Goal: Find contact information: Find contact information

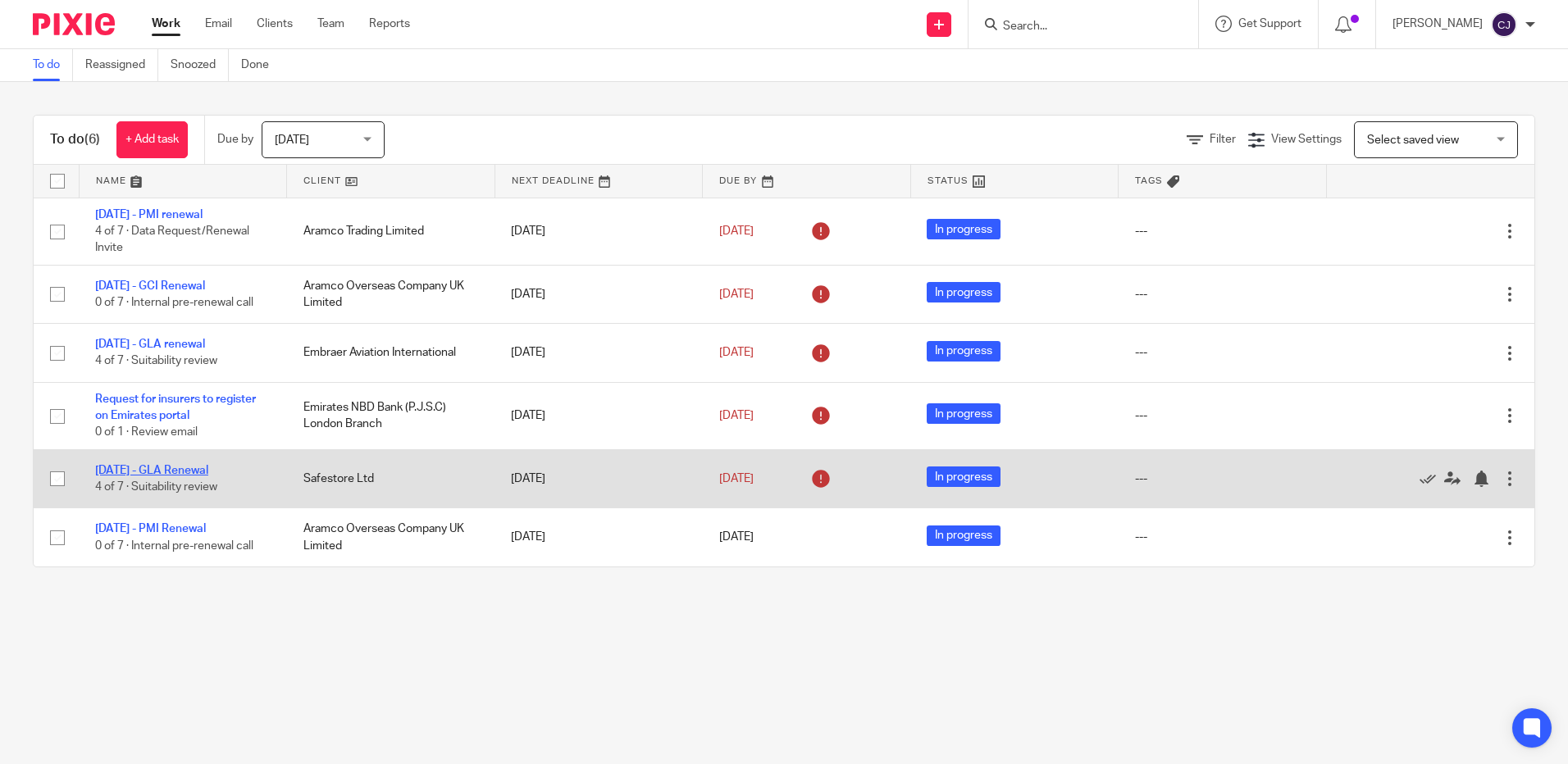
click at [180, 468] on link "[DATE] - GLA Renewal" at bounding box center [152, 470] width 113 height 11
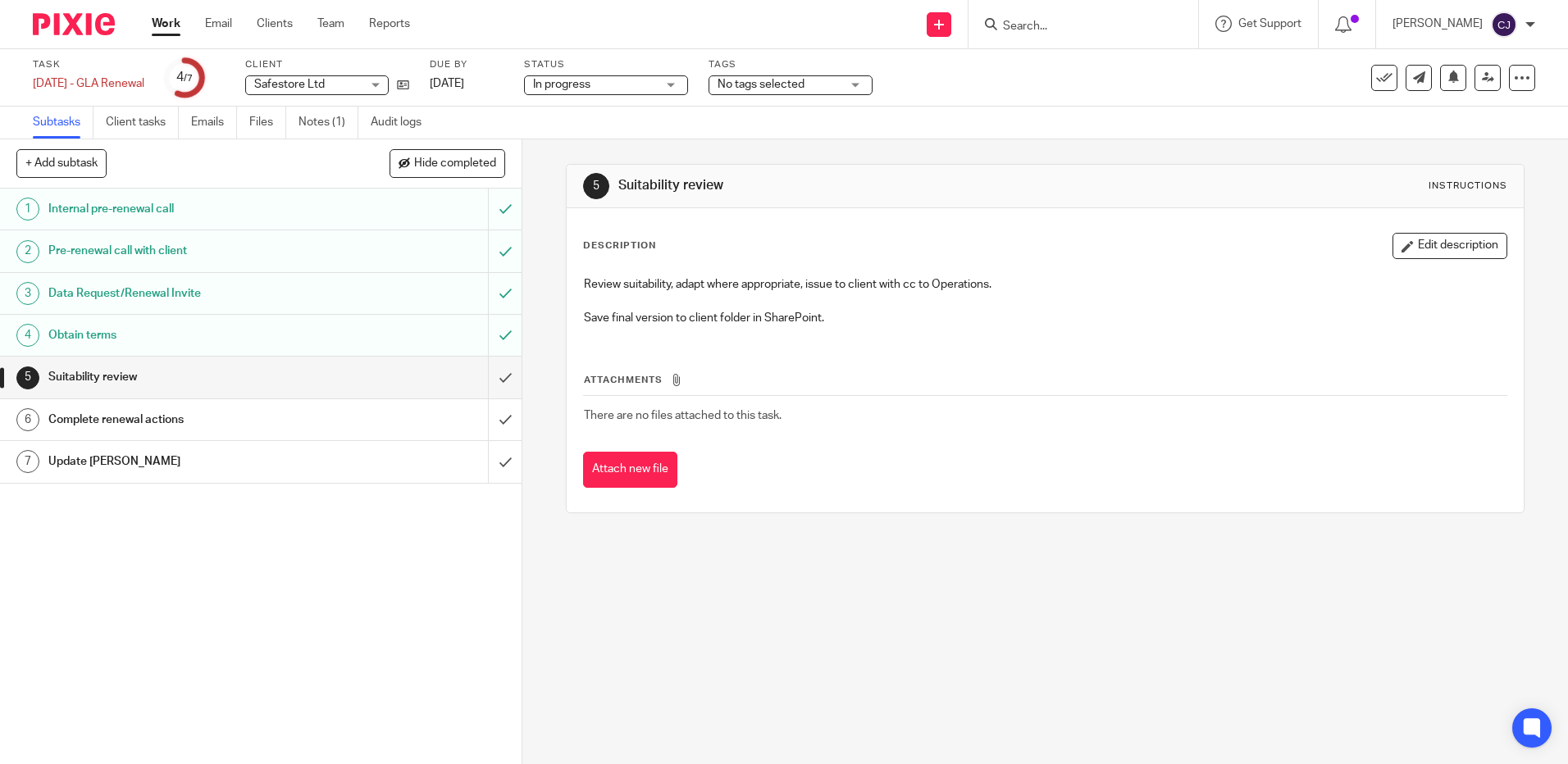
click at [57, 33] on img at bounding box center [73, 24] width 82 height 22
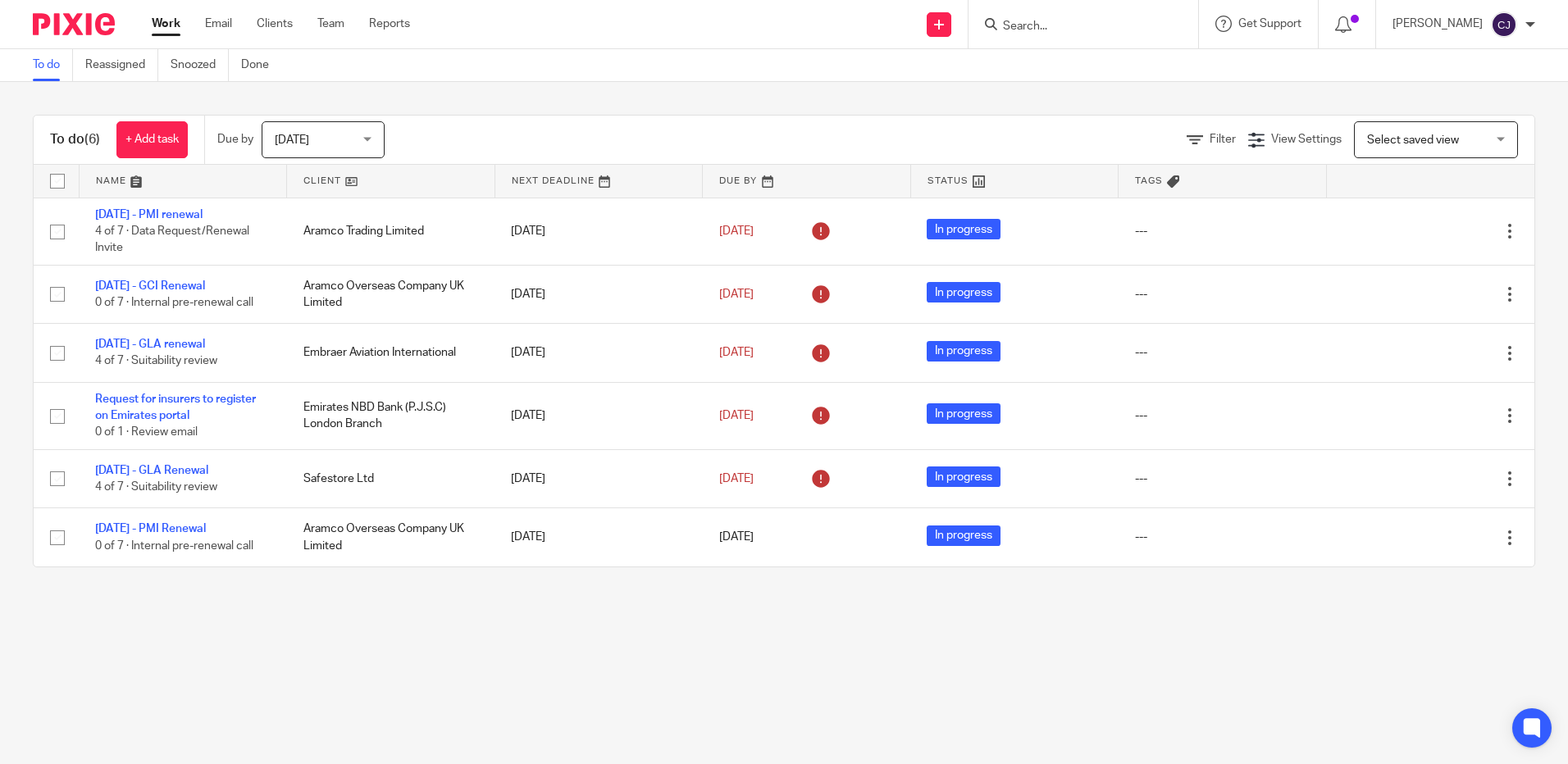
click at [352, 180] on link at bounding box center [391, 180] width 208 height 33
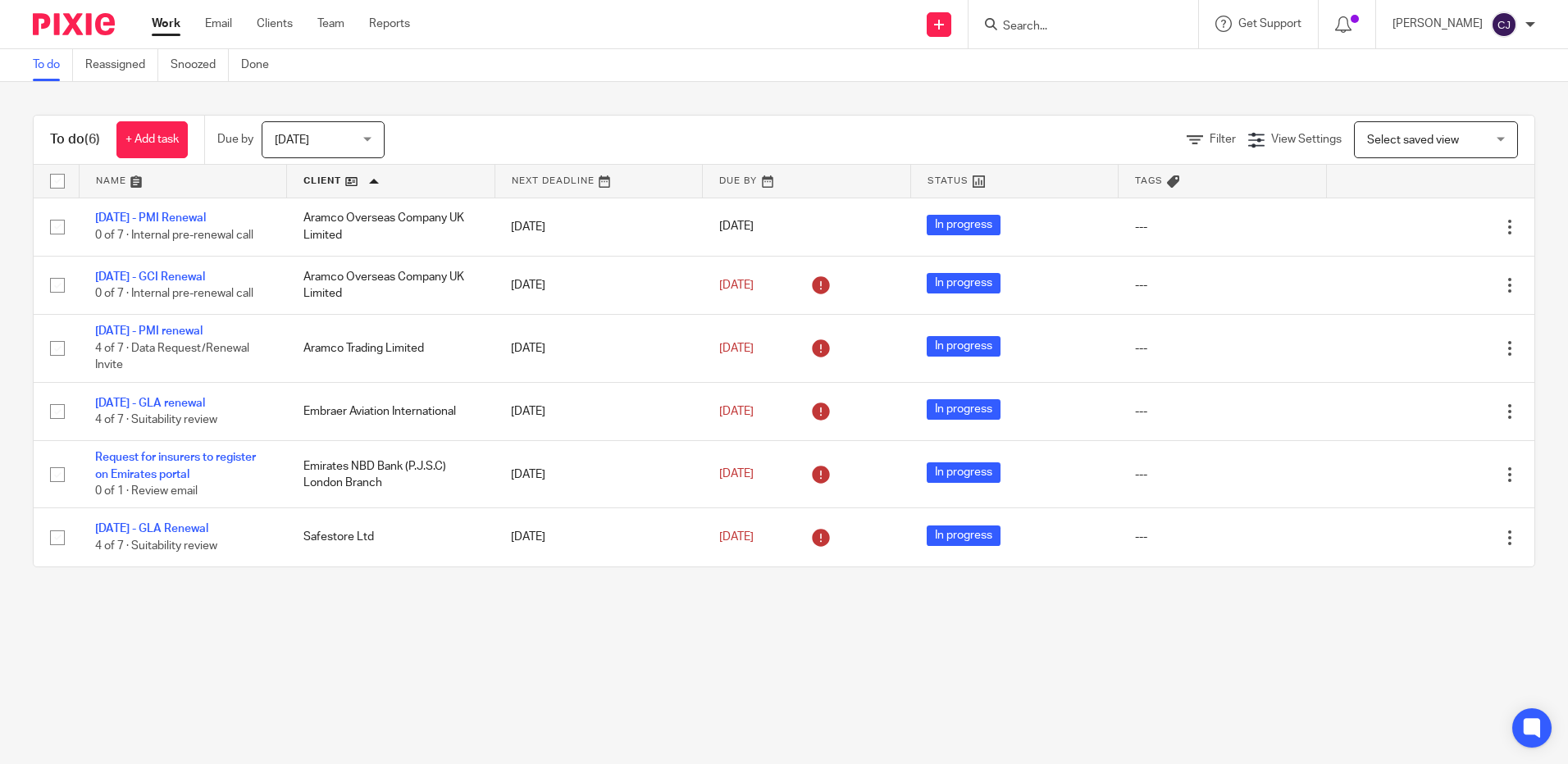
click at [1046, 23] on input "Search" at bounding box center [1075, 27] width 148 height 15
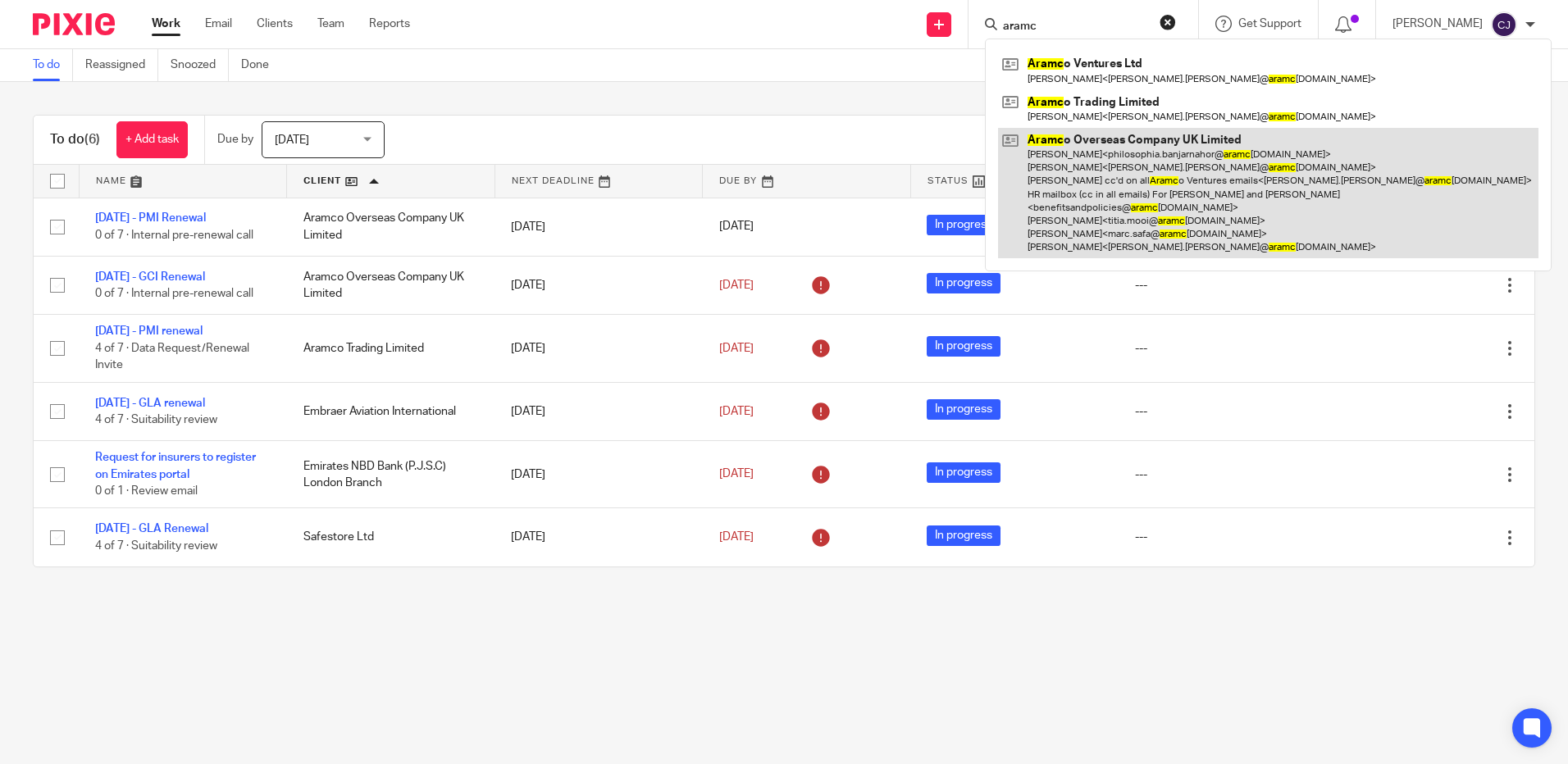
type input "aramc"
click at [1233, 197] on link at bounding box center [1267, 193] width 540 height 130
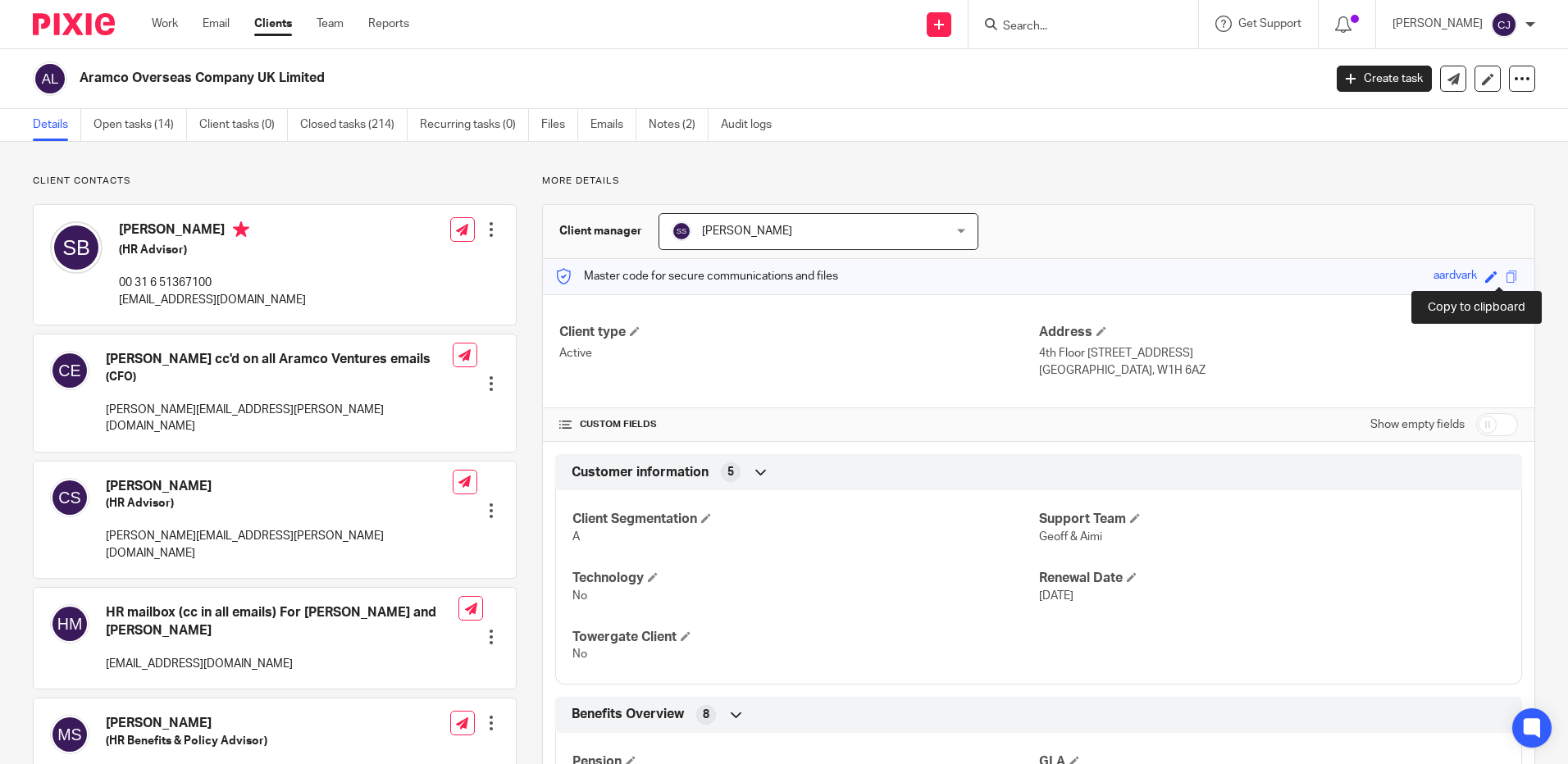
click at [1505, 276] on span at bounding box center [1511, 277] width 12 height 12
drag, startPoint x: 322, startPoint y: 612, endPoint x: 105, endPoint y: 614, distance: 217.0
click at [105, 614] on div "HR mailbox (cc in all emails) For Sophie and Marc benefitsandpolicies@aramcoeur…" at bounding box center [255, 638] width 409 height 84
drag, startPoint x: 105, startPoint y: 614, endPoint x: 218, endPoint y: 614, distance: 113.0
copy p "benefitsandpolicies@aramcoeurope.com"
